Goal: Task Accomplishment & Management: Use online tool/utility

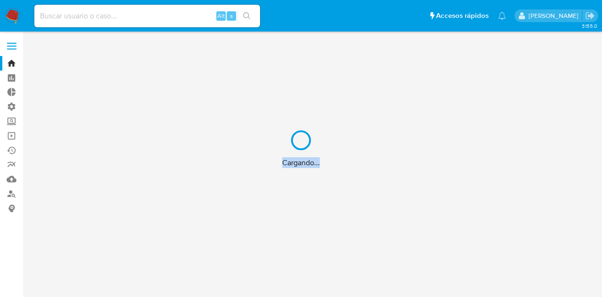
drag, startPoint x: 278, startPoint y: 162, endPoint x: 321, endPoint y: 160, distance: 42.9
click at [321, 160] on div "Cargando..." at bounding box center [301, 148] width 602 height 297
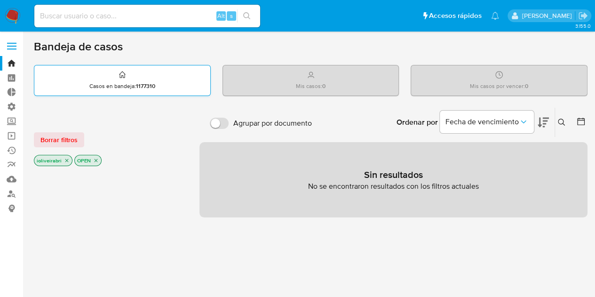
click at [146, 78] on div "Casos en bandeja : 1177310" at bounding box center [122, 80] width 176 height 30
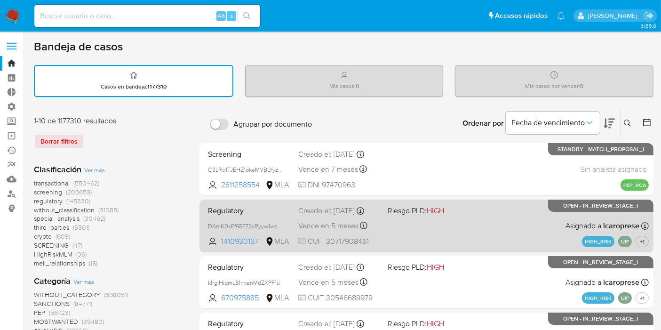
click at [329, 216] on div "Creado el: 19/06/2025 Creado el: 19/06/2025 21:39:05" at bounding box center [339, 211] width 82 height 10
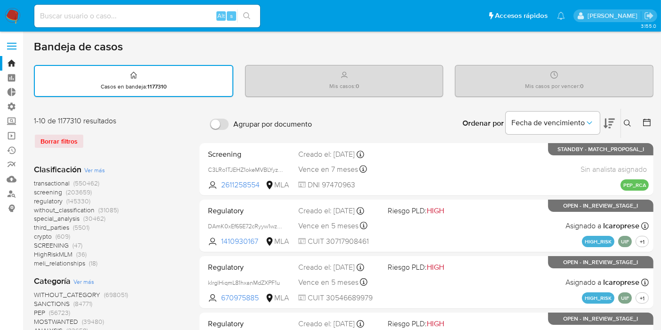
drag, startPoint x: 38, startPoint y: 43, endPoint x: 133, endPoint y: 43, distance: 95.0
click at [132, 43] on div "Bandeja de casos" at bounding box center [344, 47] width 620 height 14
click at [132, 42] on div "Bandeja de casos" at bounding box center [344, 47] width 620 height 14
drag, startPoint x: 35, startPoint y: 45, endPoint x: 184, endPoint y: 57, distance: 149.6
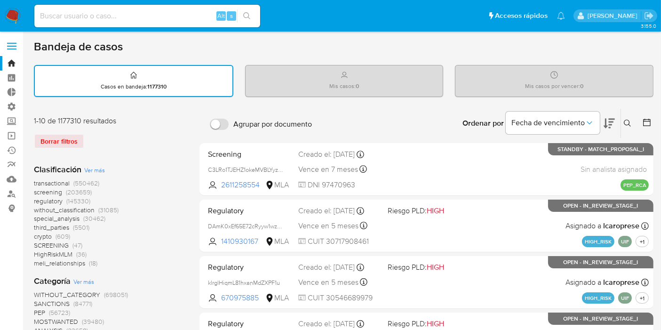
click at [137, 43] on div "Bandeja de casos" at bounding box center [344, 47] width 620 height 14
drag, startPoint x: 122, startPoint y: 47, endPoint x: 25, endPoint y: 48, distance: 96.9
click at [48, 48] on h1 "Bandeja de casos" at bounding box center [78, 47] width 89 height 14
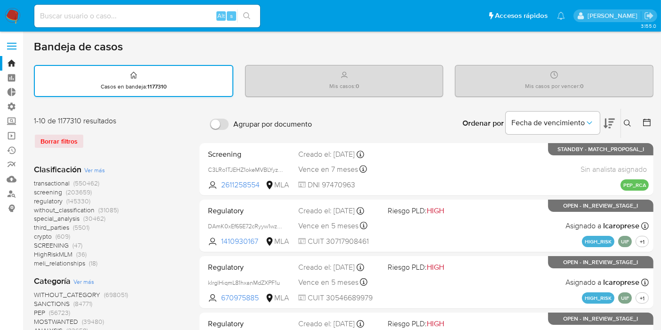
drag, startPoint x: 37, startPoint y: 46, endPoint x: 180, endPoint y: 66, distance: 144.0
click at [232, 88] on div "Casos en bandeja : 1177310 Mis casos : 0 Mis casos por vencer : 0" at bounding box center [344, 81] width 620 height 32
drag, startPoint x: 284, startPoint y: 74, endPoint x: 387, endPoint y: 73, distance: 103.1
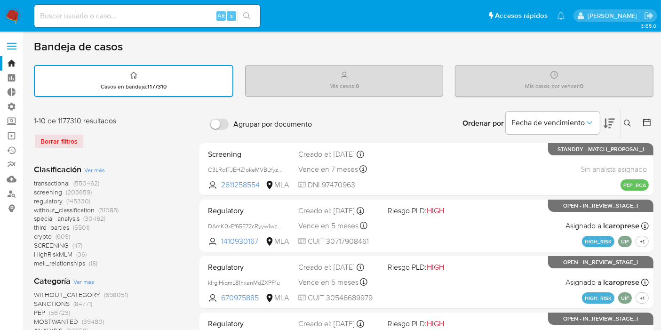
click at [285, 74] on div "Mis casos : 0" at bounding box center [345, 80] width 198 height 30
drag, startPoint x: 322, startPoint y: 87, endPoint x: 370, endPoint y: 88, distance: 48.0
click at [370, 88] on div "Mis casos : 0" at bounding box center [345, 80] width 198 height 30
click at [361, 88] on div "Mis casos : 0" at bounding box center [345, 80] width 198 height 30
drag, startPoint x: 508, startPoint y: 87, endPoint x: 630, endPoint y: 88, distance: 121.9
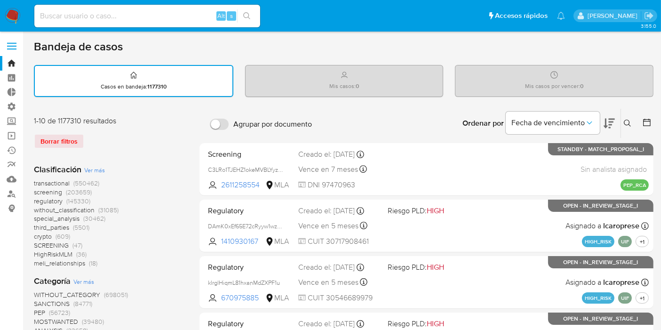
click at [602, 88] on div "Mis casos por vencer : 0" at bounding box center [554, 80] width 198 height 30
click at [580, 81] on div "Mis casos por vencer : 0" at bounding box center [554, 80] width 198 height 30
click at [550, 40] on div "Bandeja de casos" at bounding box center [344, 47] width 620 height 14
click at [548, 16] on li "Accesos rápidos Presiona las siguientes teclas para acceder a algunas de las fu…" at bounding box center [518, 16] width 64 height 24
click at [7, 44] on label at bounding box center [12, 46] width 24 height 20
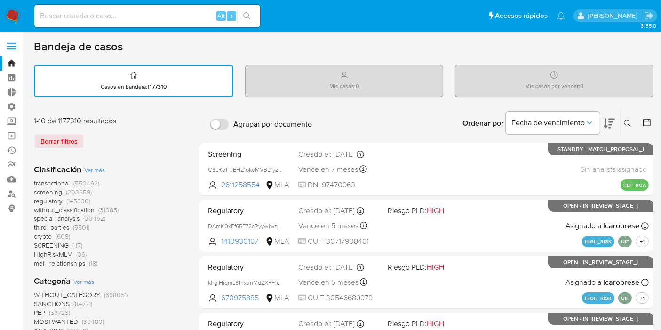
click at [0, 0] on input "checkbox" at bounding box center [0, 0] width 0 height 0
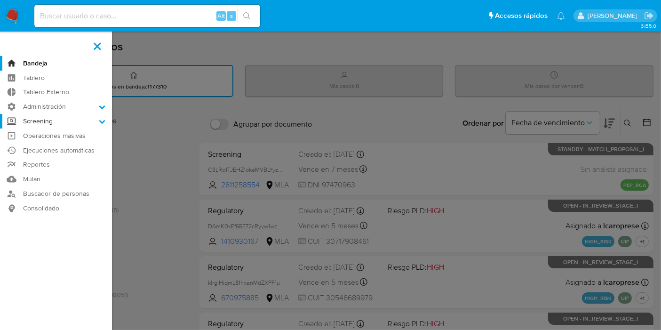
click at [66, 119] on label "Screening" at bounding box center [56, 121] width 112 height 15
click at [0, 0] on input "Screening" at bounding box center [0, 0] width 0 height 0
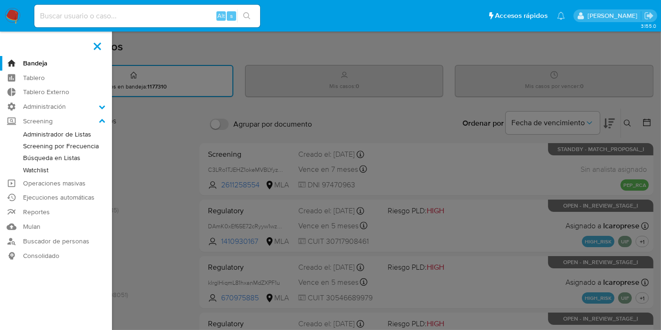
click at [44, 168] on link "Watchlist" at bounding box center [56, 170] width 112 height 12
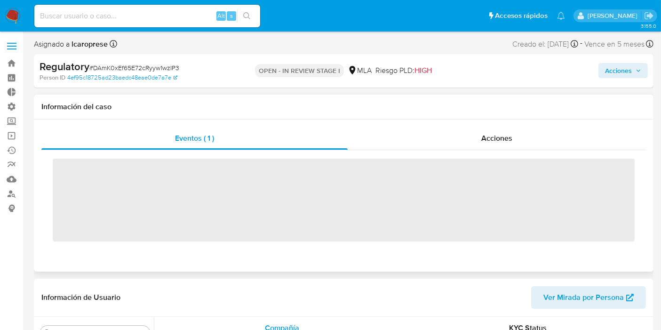
scroll to position [420, 0]
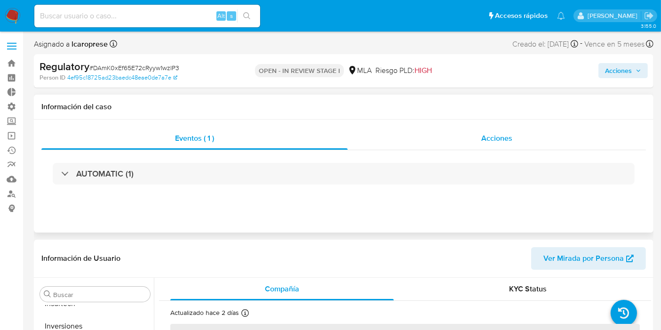
click at [447, 141] on div "Acciones" at bounding box center [497, 138] width 298 height 23
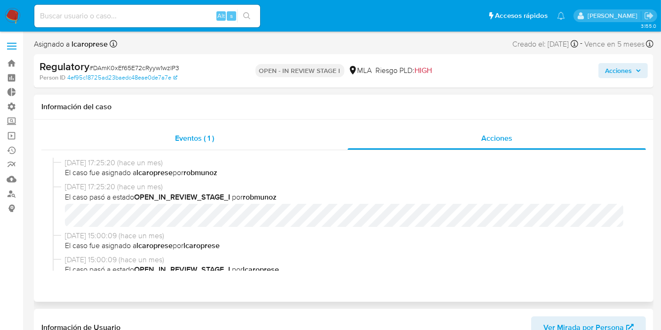
click at [201, 144] on div "Eventos ( 1 )" at bounding box center [194, 138] width 306 height 23
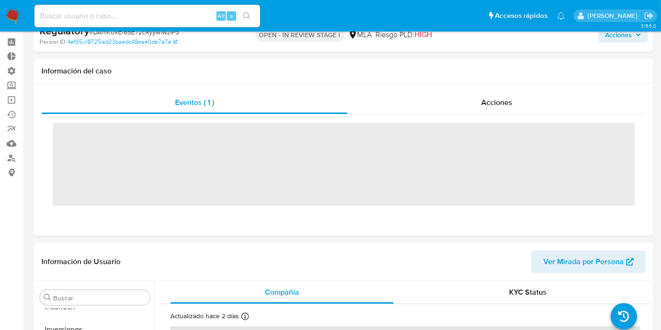
select select "10"
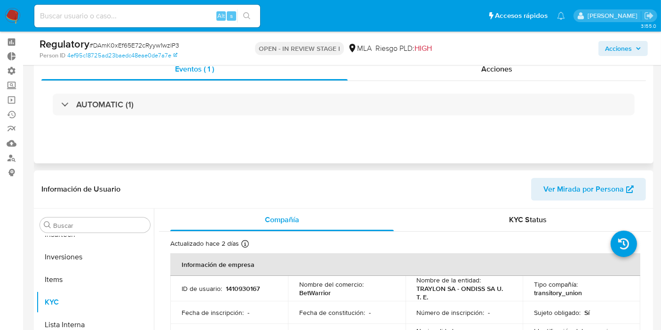
scroll to position [52, 0]
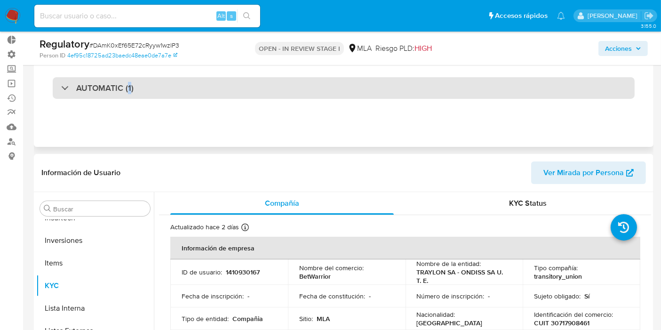
click at [129, 88] on h3 "AUTOMATIC (1)" at bounding box center [104, 88] width 57 height 10
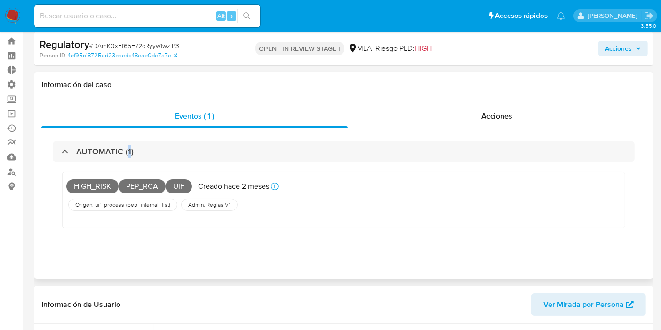
scroll to position [0, 0]
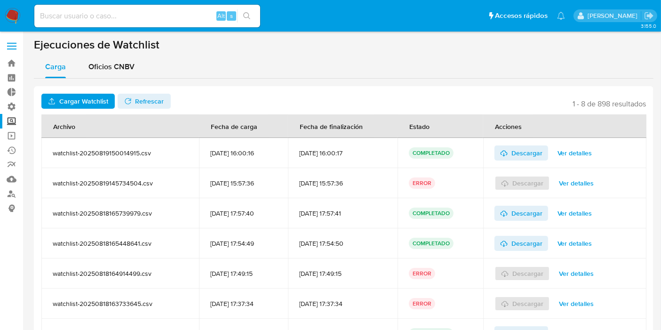
drag, startPoint x: 50, startPoint y: 151, endPoint x: 157, endPoint y: 152, distance: 106.4
click at [157, 152] on td "watchlist-20250819150014915.csv" at bounding box center [120, 153] width 158 height 30
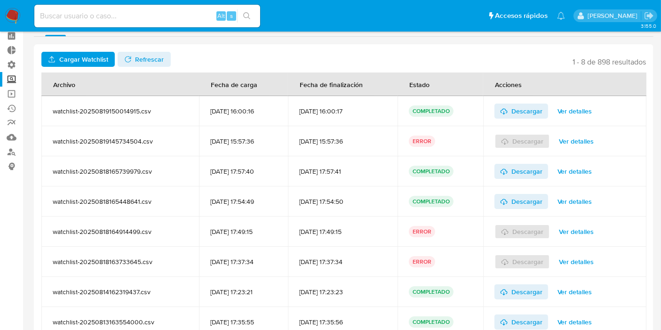
scroll to position [85, 0]
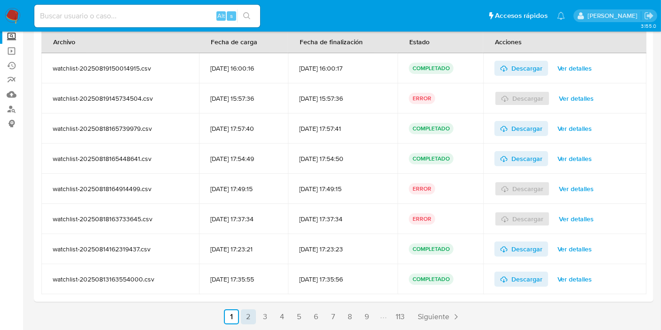
click at [251, 316] on link "2" at bounding box center [248, 316] width 15 height 15
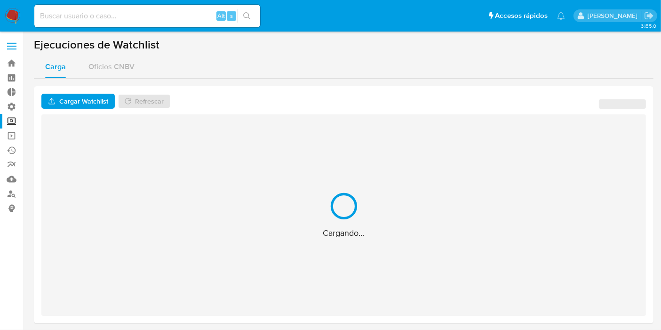
scroll to position [0, 0]
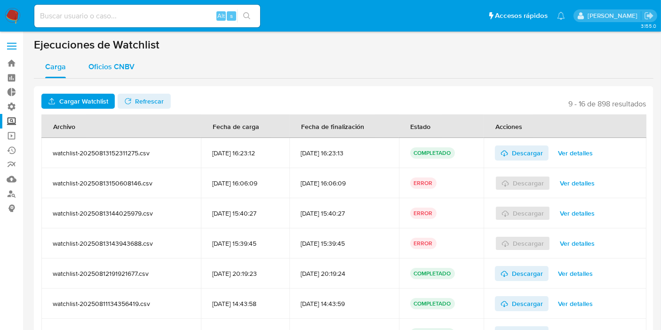
click at [101, 59] on div "Oficios CNBV" at bounding box center [111, 67] width 46 height 23
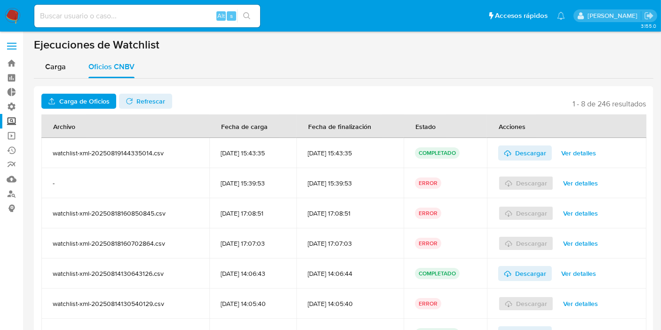
drag, startPoint x: 31, startPoint y: 44, endPoint x: 173, endPoint y: 39, distance: 142.2
click at [173, 39] on main "3.155.0" at bounding box center [330, 207] width 661 height 415
click at [173, 39] on h1 "Ejecuciones de Watchlist" at bounding box center [344, 45] width 620 height 14
